Goal: Browse casually

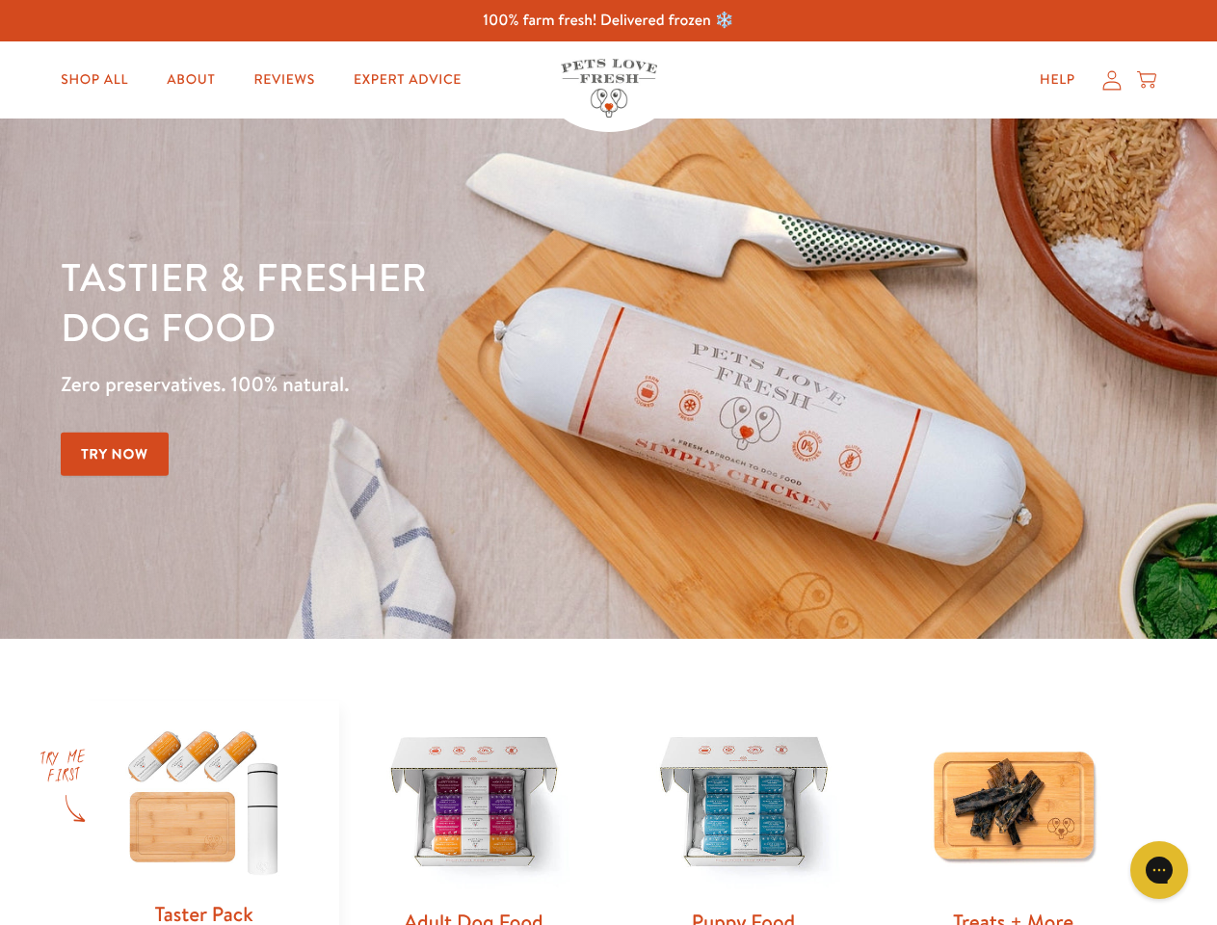
click at [608, 462] on div "Tastier & fresher dog food Zero preservatives. 100% natural. Try Now" at bounding box center [426, 378] width 730 height 254
click at [1159, 870] on icon "Gorgias live chat" at bounding box center [1158, 869] width 18 height 18
